Goal: Check status: Check status

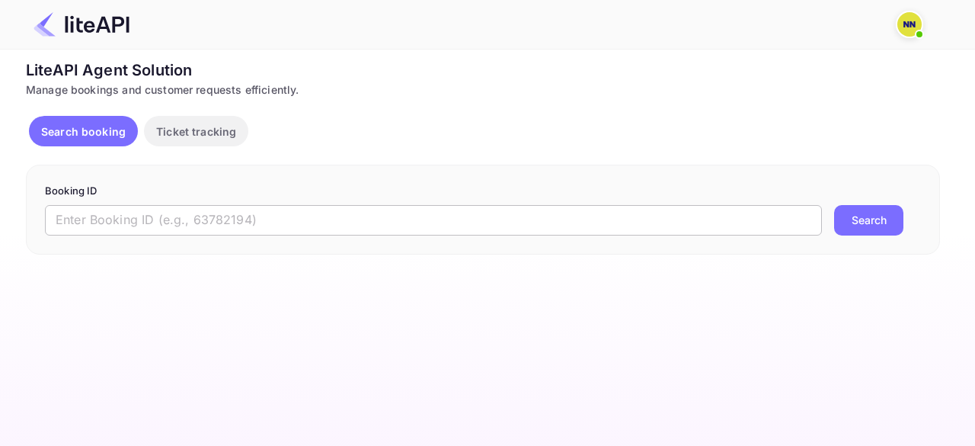
click at [174, 229] on input "text" at bounding box center [433, 220] width 777 height 30
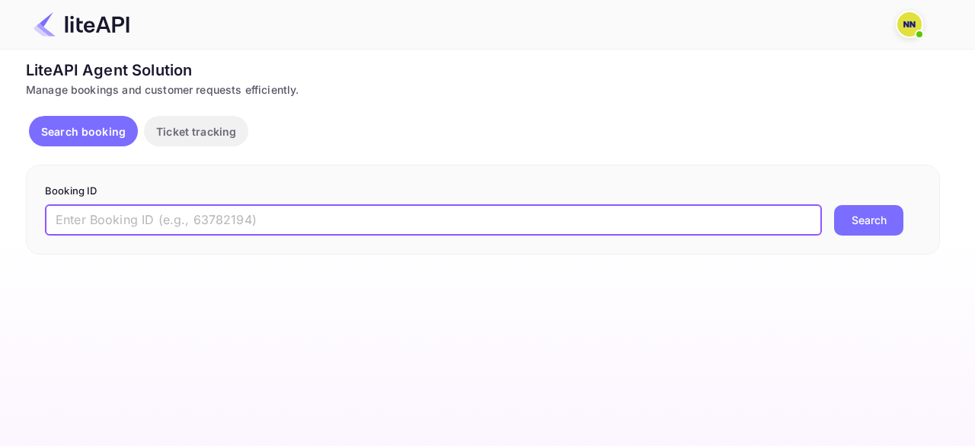
paste input "9092260"
type input "9092260"
click at [851, 209] on button "Search" at bounding box center [868, 220] width 69 height 30
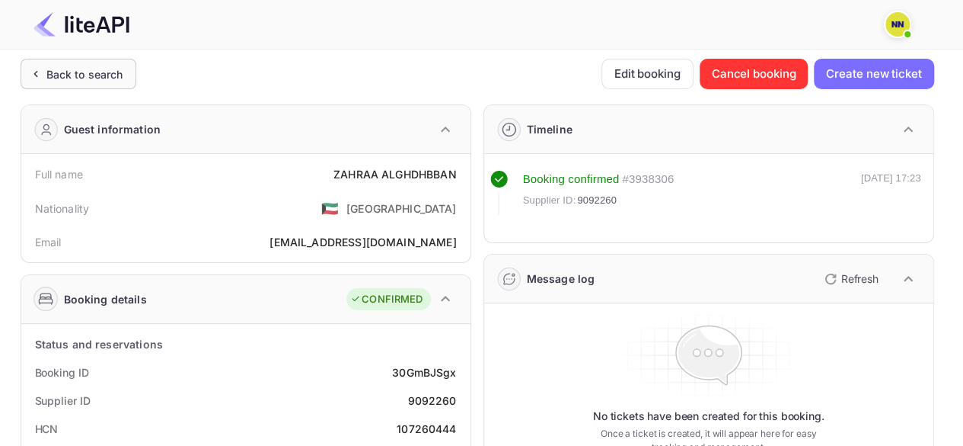
click at [86, 72] on div "Back to search" at bounding box center [84, 74] width 77 height 16
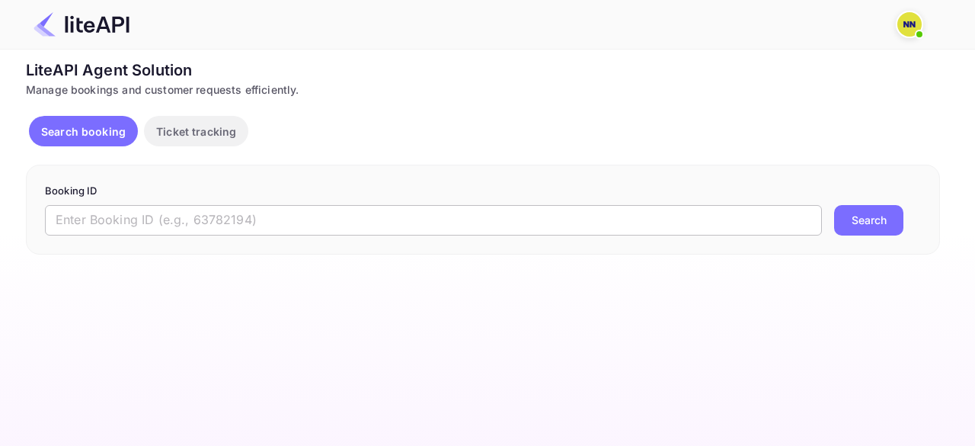
click at [119, 225] on input "text" at bounding box center [433, 220] width 777 height 30
paste input "9075493"
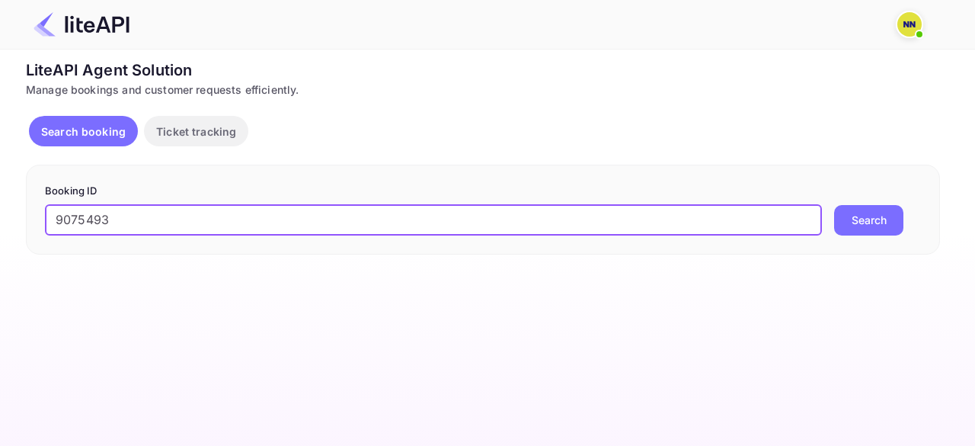
type input "9075493"
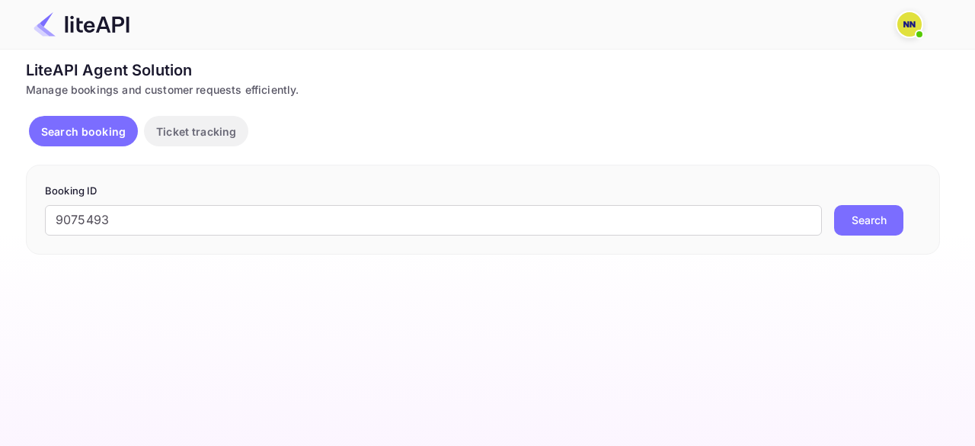
click at [873, 222] on button "Search" at bounding box center [868, 220] width 69 height 30
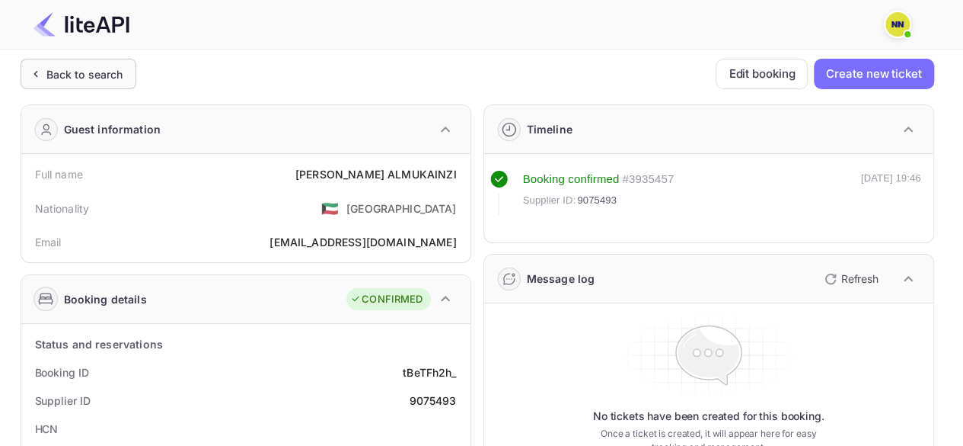
click at [91, 78] on div "Back to search" at bounding box center [84, 74] width 77 height 16
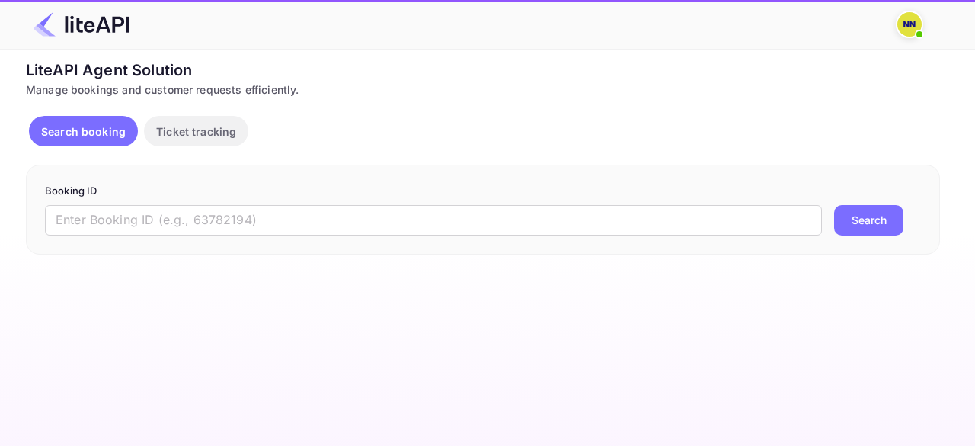
click at [85, 235] on div "Booking ID ​ Search" at bounding box center [483, 209] width 914 height 90
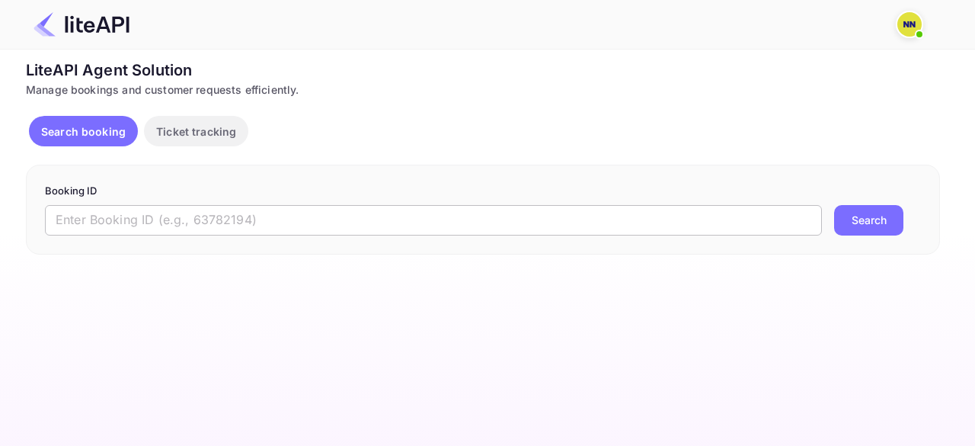
click at [100, 220] on input "text" at bounding box center [433, 220] width 777 height 30
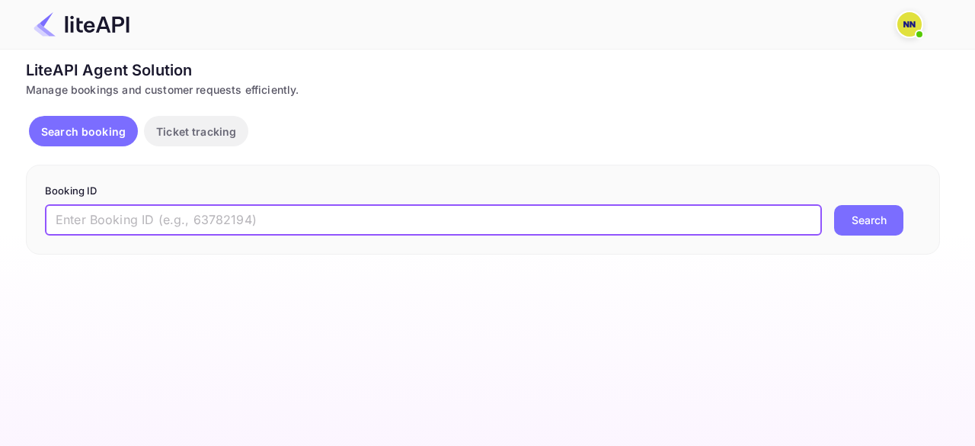
paste input "7698487"
type input "7698487"
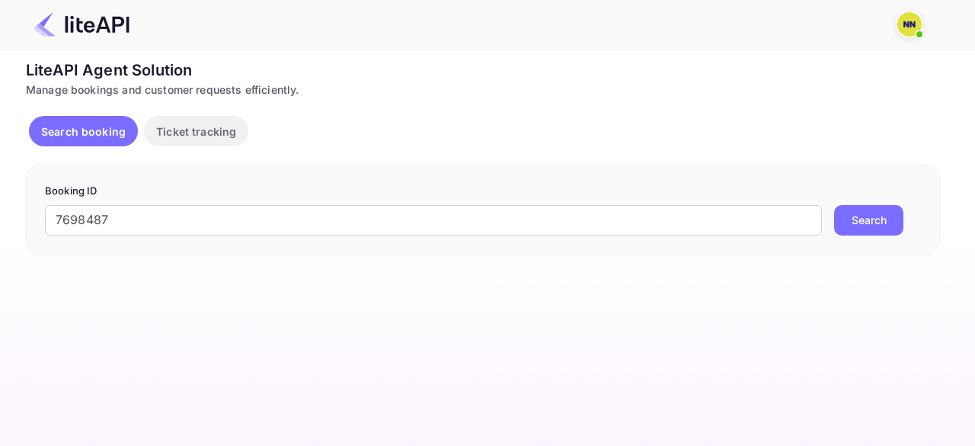
click at [854, 215] on button "Search" at bounding box center [868, 220] width 69 height 30
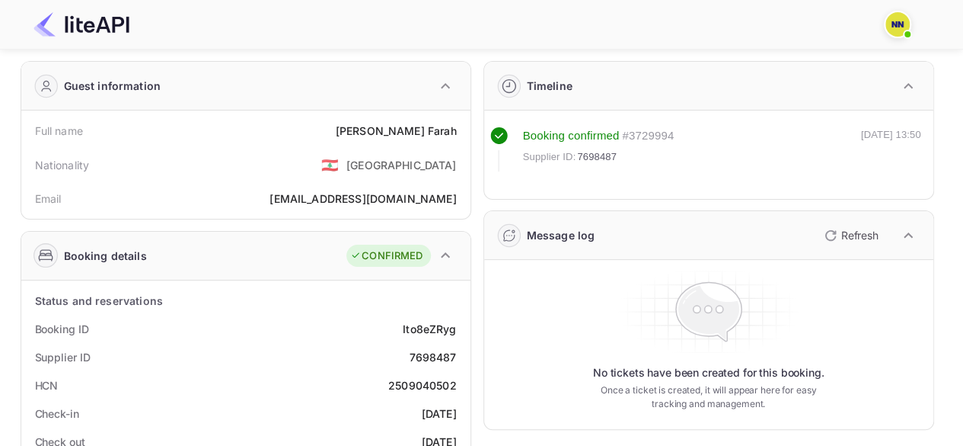
scroll to position [76, 0]
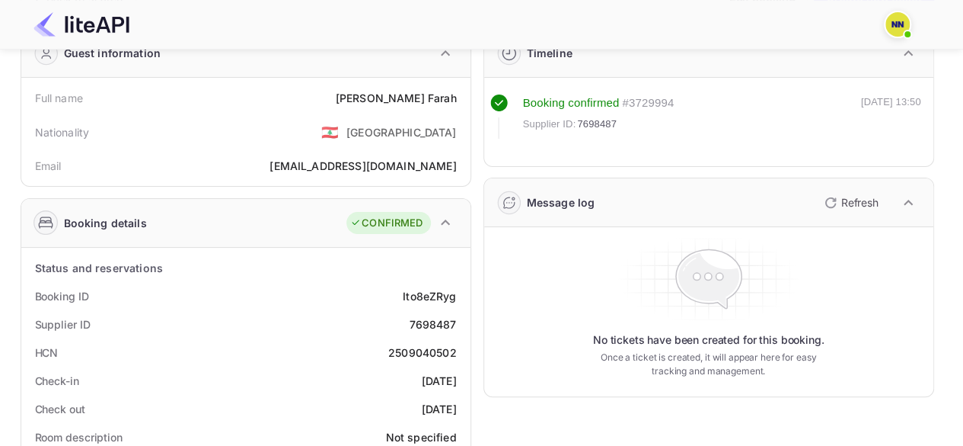
click at [415, 353] on div "2509040502" at bounding box center [422, 352] width 69 height 16
copy div "2509040502"
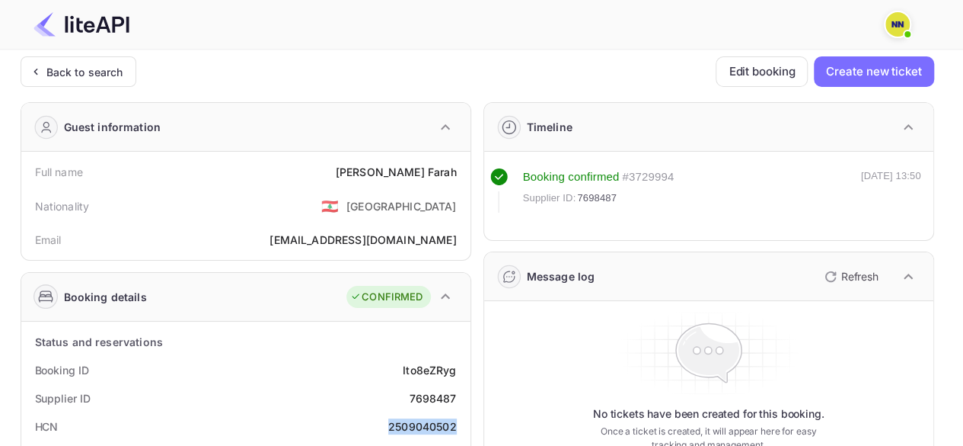
scroll to position [0, 0]
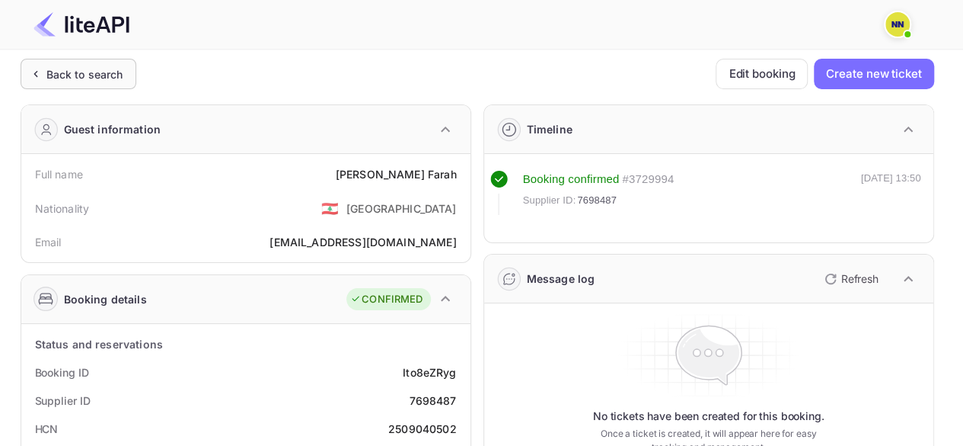
click at [80, 68] on div "Back to search" at bounding box center [84, 74] width 77 height 16
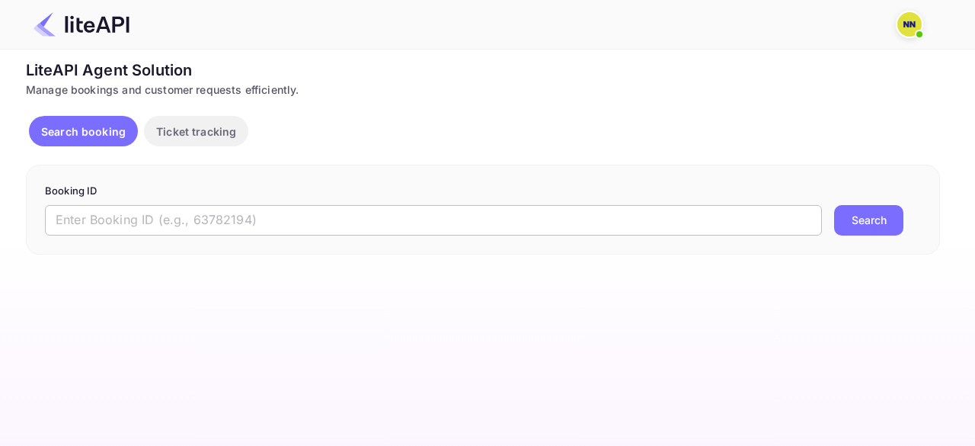
click at [131, 222] on input "text" at bounding box center [433, 220] width 777 height 30
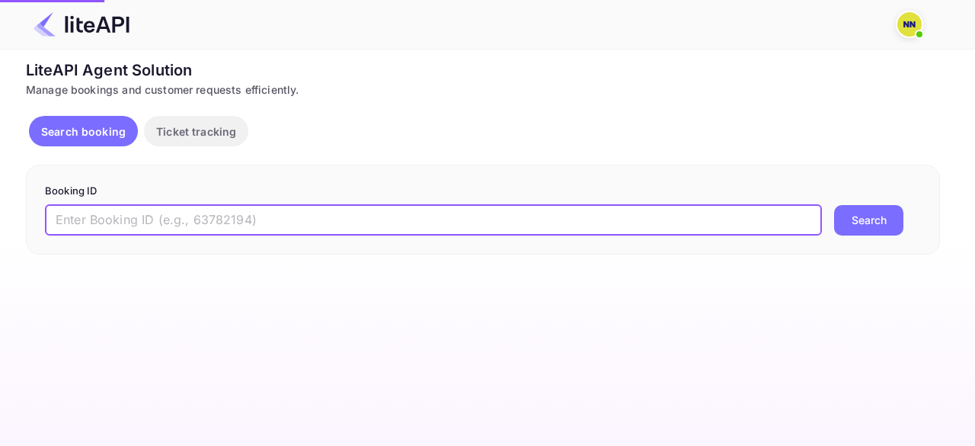
paste input "8554251"
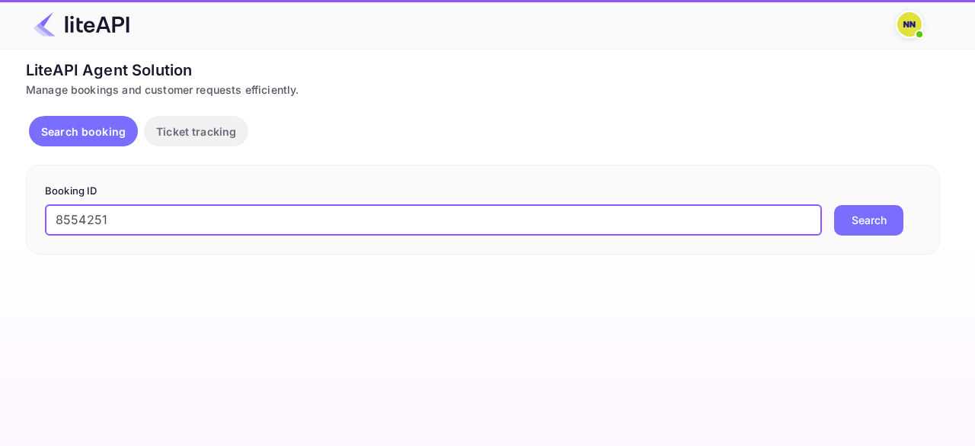
type input "8554251"
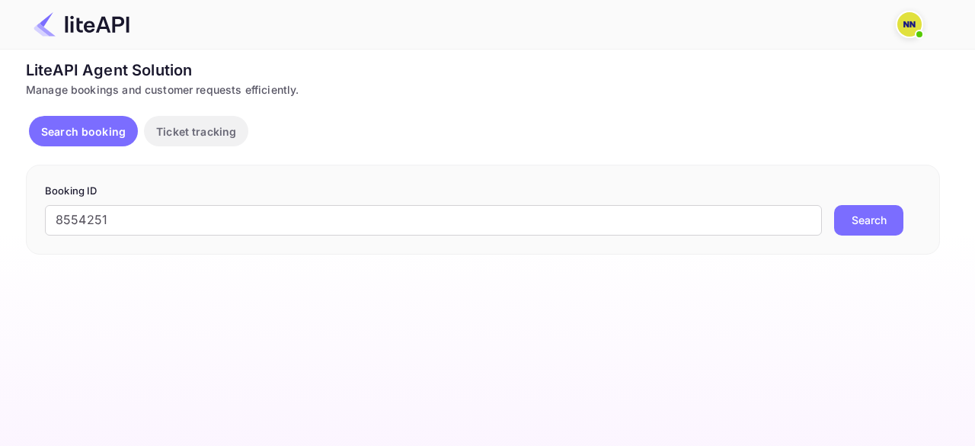
drag, startPoint x: 877, startPoint y: 212, endPoint x: 615, endPoint y: 350, distance: 296.0
click at [877, 212] on button "Search" at bounding box center [868, 220] width 69 height 30
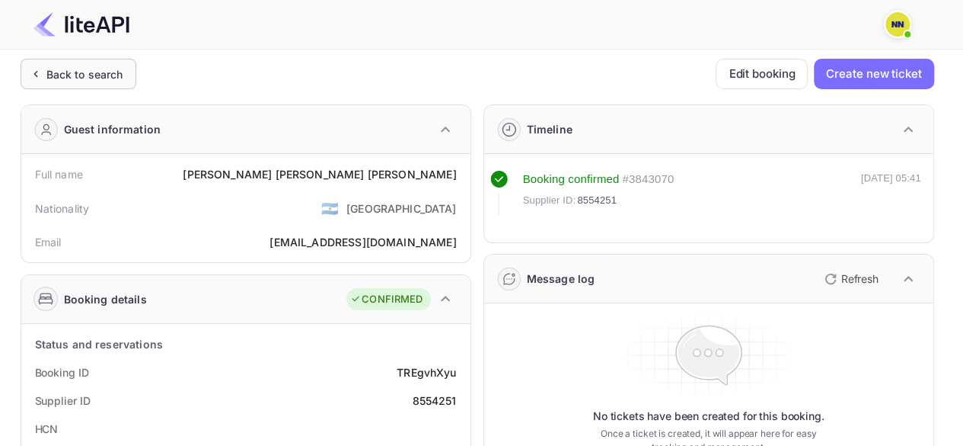
click at [56, 77] on div "Back to search" at bounding box center [84, 74] width 77 height 16
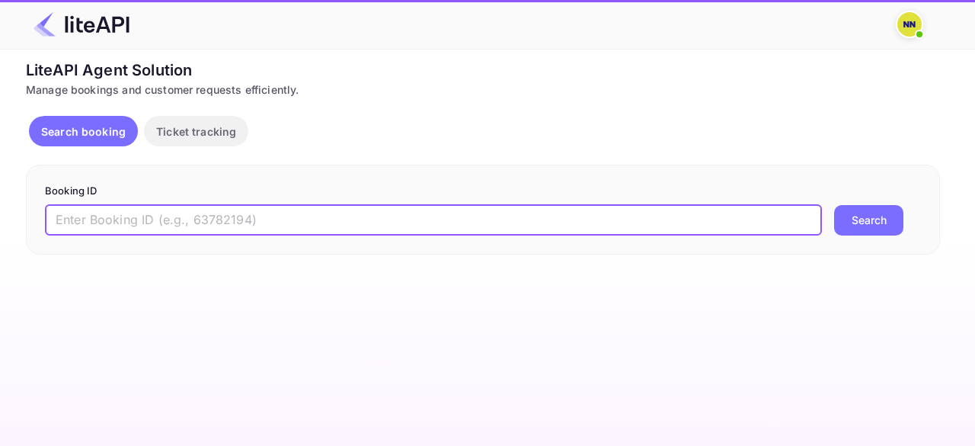
click at [94, 218] on input "text" at bounding box center [433, 220] width 777 height 30
paste input "8320213"
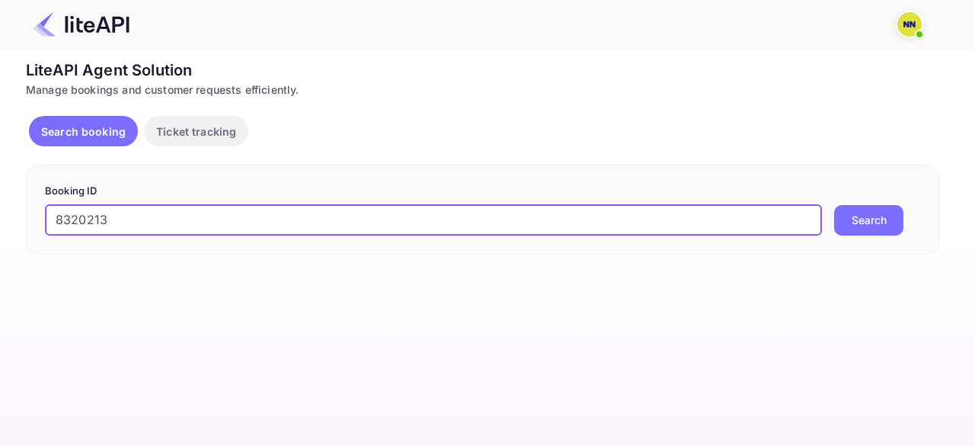
type input "8320213"
click at [881, 228] on button "Search" at bounding box center [868, 220] width 69 height 30
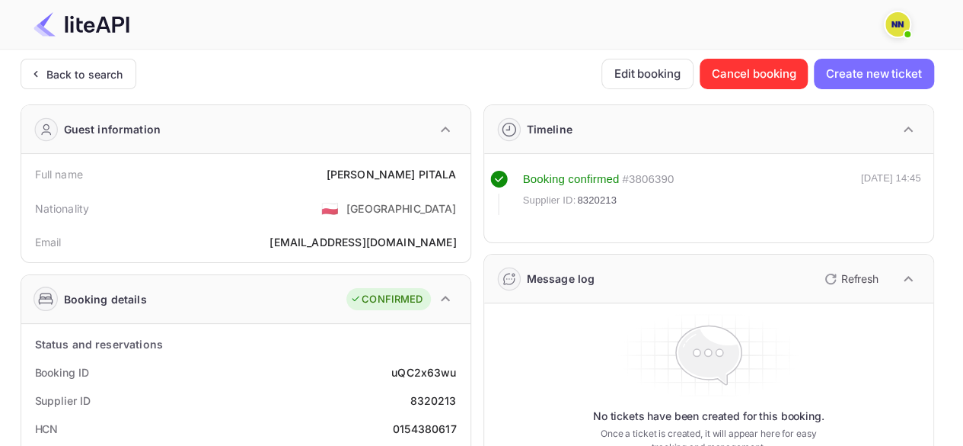
click at [419, 427] on div "0154380617" at bounding box center [425, 428] width 64 height 16
copy div "0154380617"
click at [110, 66] on div "Back to search" at bounding box center [84, 74] width 77 height 16
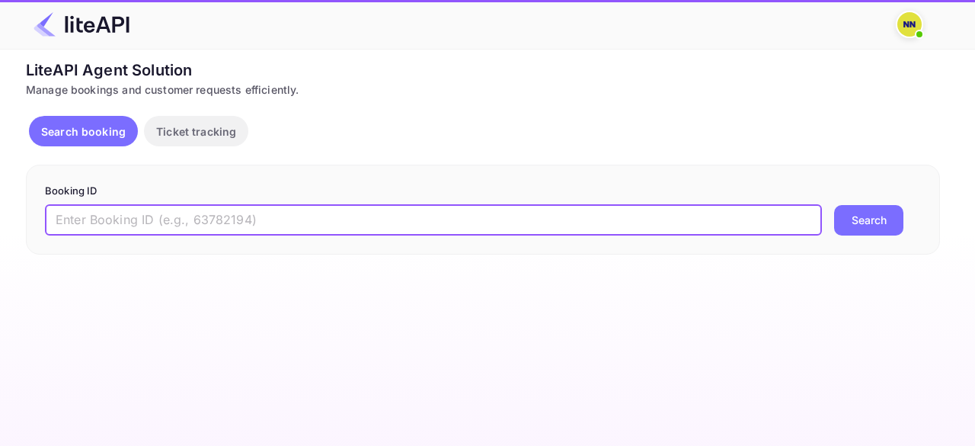
click at [151, 226] on input "text" at bounding box center [433, 220] width 777 height 30
paste input "9120499"
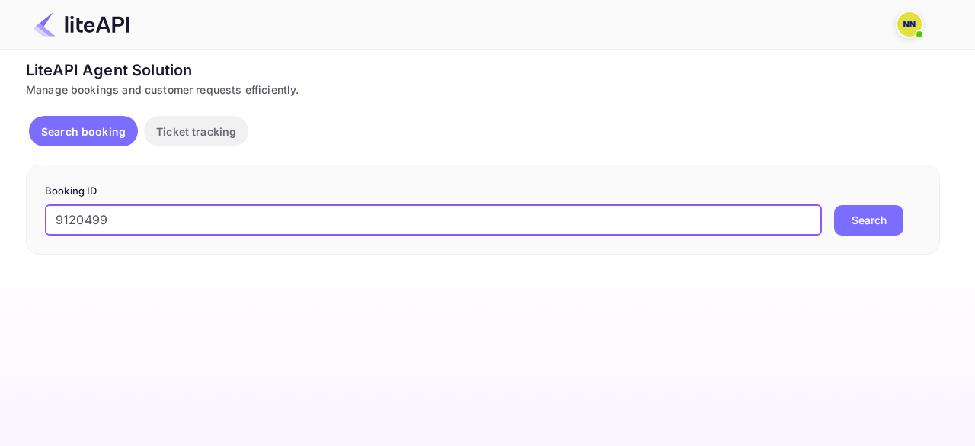
type input "9120499"
click at [845, 222] on button "Search" at bounding box center [868, 220] width 69 height 30
